Goal: Navigation & Orientation: Find specific page/section

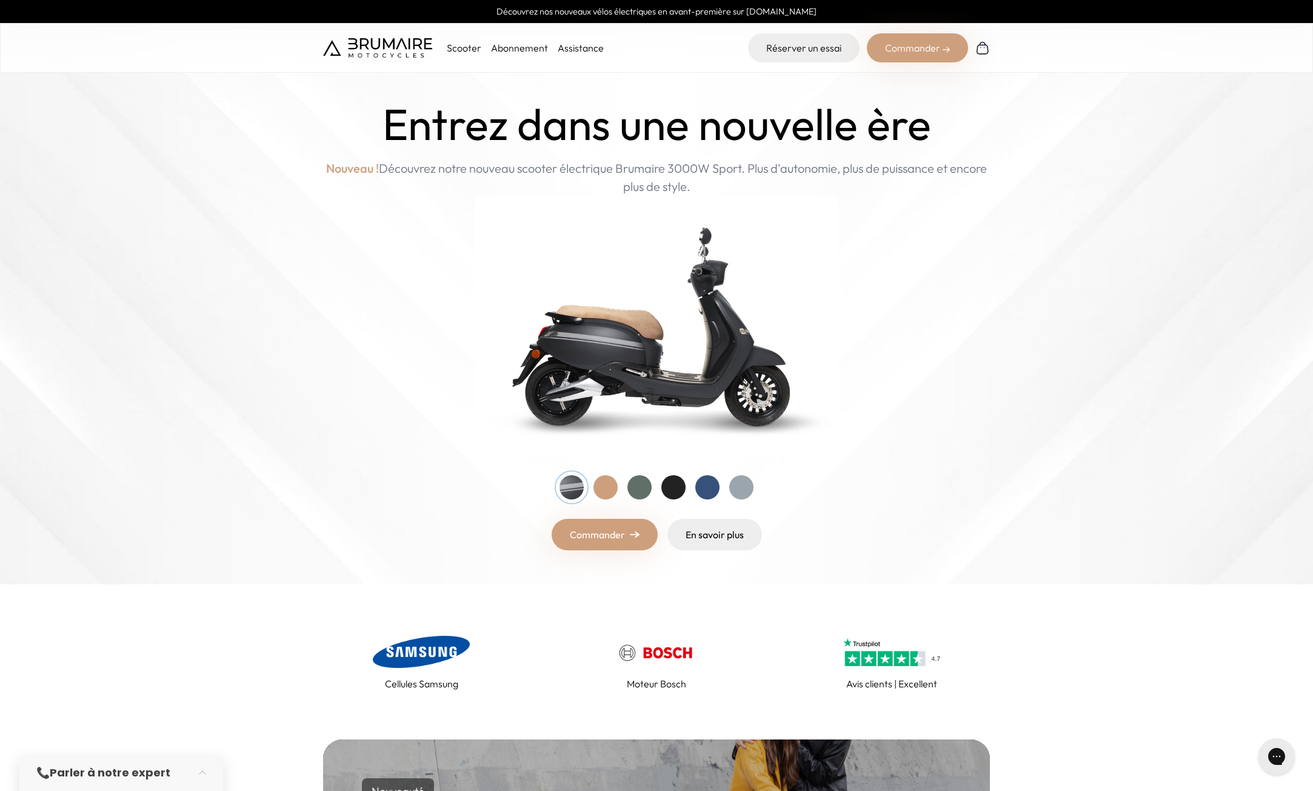
click at [491, 46] on link "Abonnement" at bounding box center [519, 48] width 57 height 12
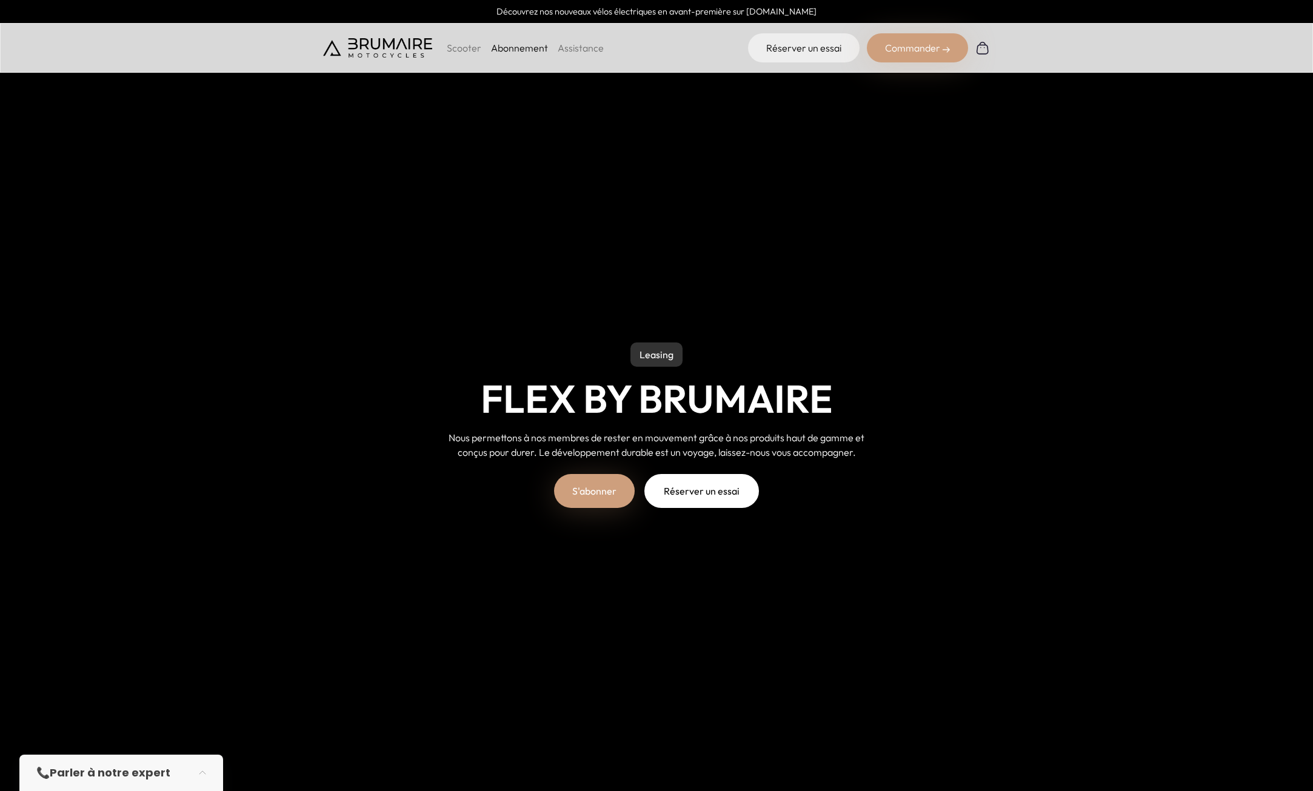
click at [582, 53] on link "Assistance" at bounding box center [581, 48] width 46 height 12
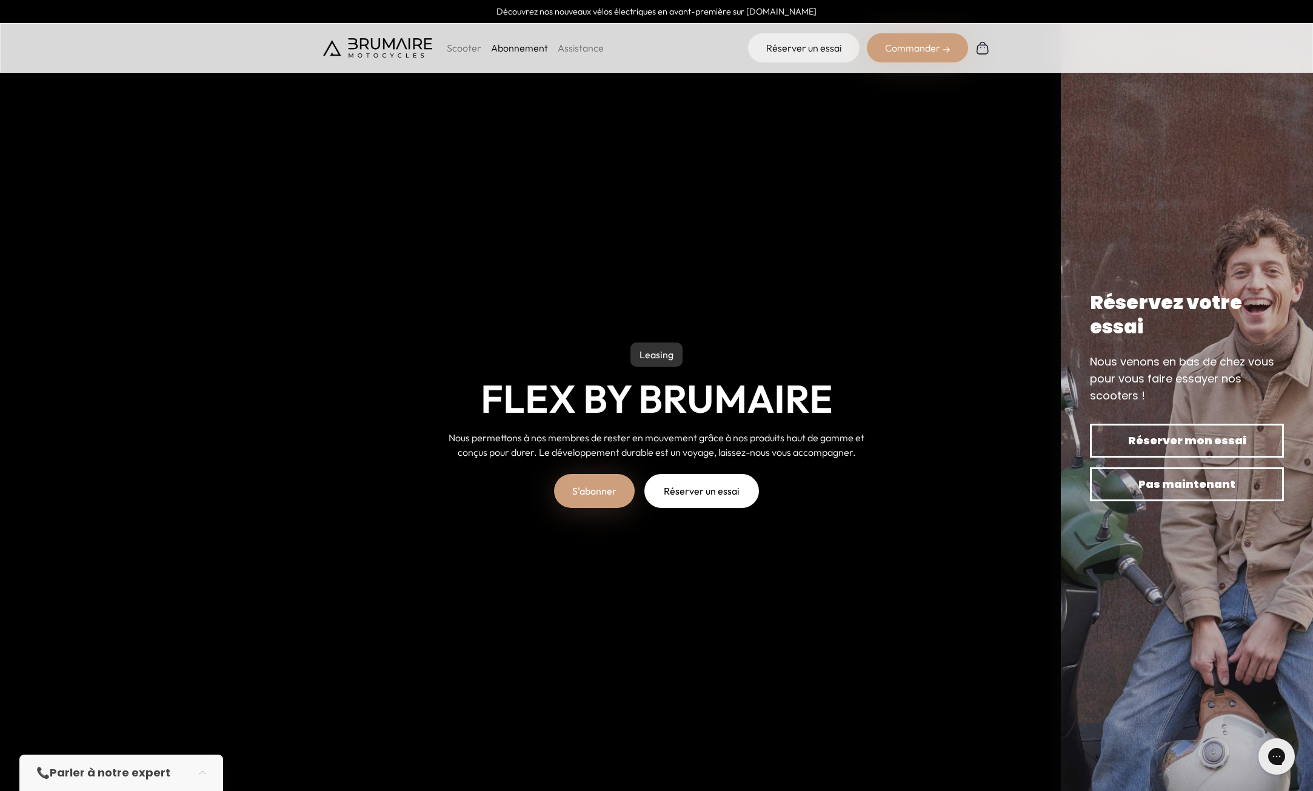
click at [328, 36] on div "Scooter Abonnement Assistance" at bounding box center [463, 47] width 281 height 29
click at [481, 48] on ul "Scooter Abonnement Assistance" at bounding box center [525, 48] width 157 height 15
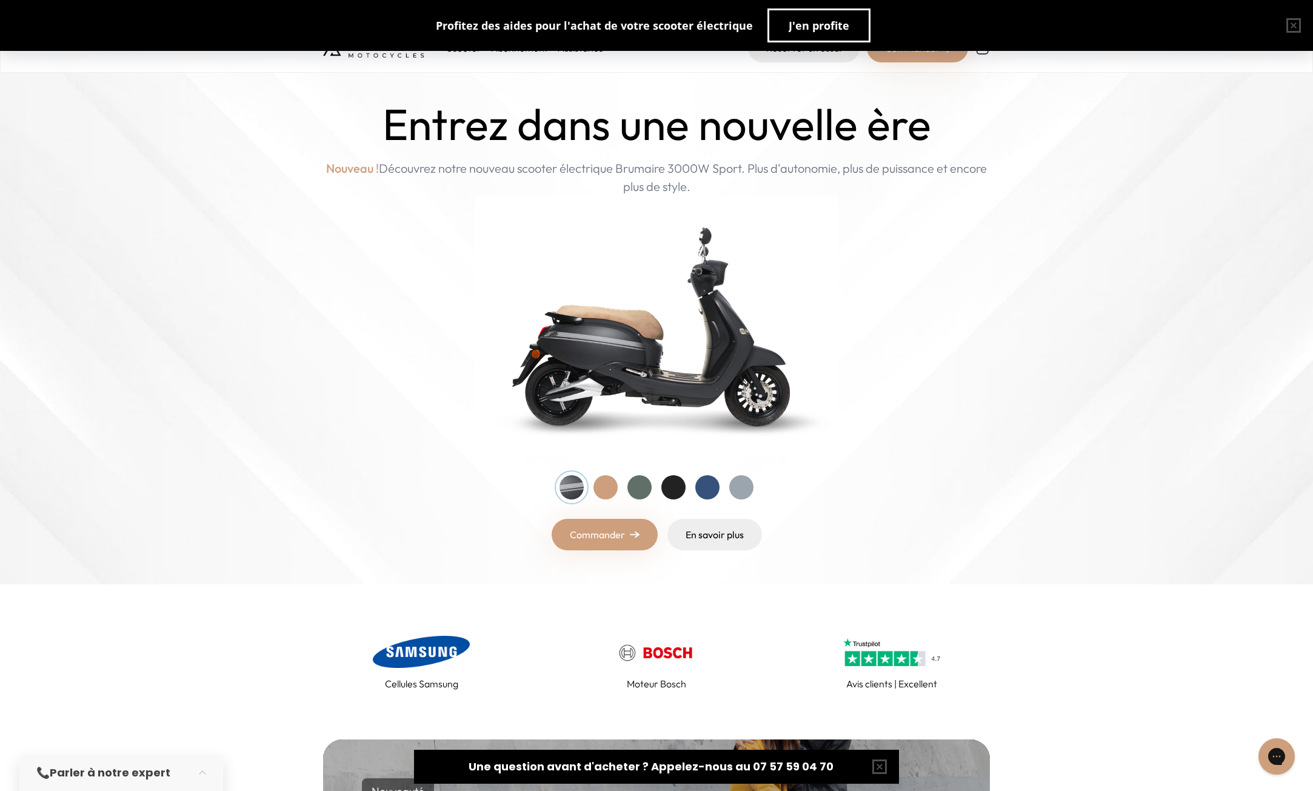
click at [396, 58] on div "Scooter Abonnement Assistance" at bounding box center [463, 47] width 281 height 29
click at [389, 53] on img at bounding box center [377, 47] width 109 height 19
